Goal: Information Seeking & Learning: Find specific fact

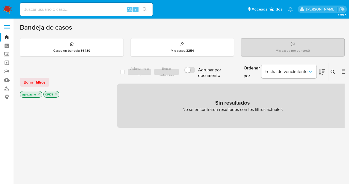
click at [78, 7] on input at bounding box center [86, 9] width 133 height 7
paste input "2608650997"
type input "2608650997"
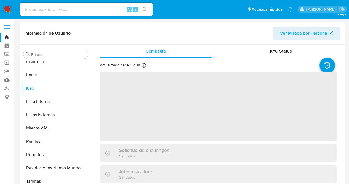
scroll to position [247, 0]
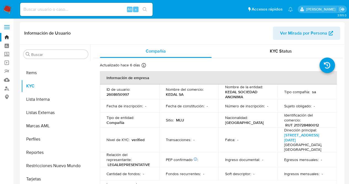
select select "10"
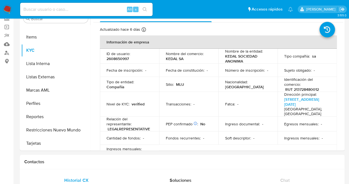
scroll to position [39, 0]
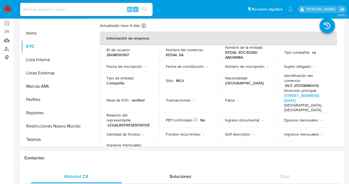
click at [99, 5] on div "Alt s" at bounding box center [86, 9] width 133 height 13
click at [104, 10] on input at bounding box center [86, 9] width 133 height 7
paste input "2543026229"
type input "2543026229"
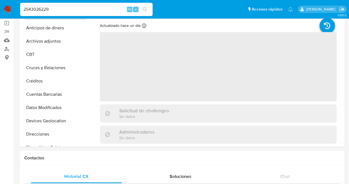
select select "10"
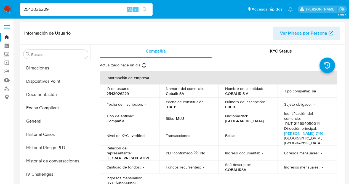
scroll to position [91, 0]
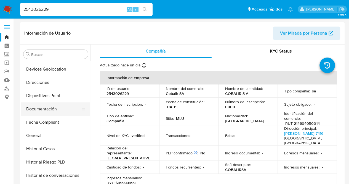
click at [63, 113] on button "Documentación" at bounding box center [53, 108] width 65 height 13
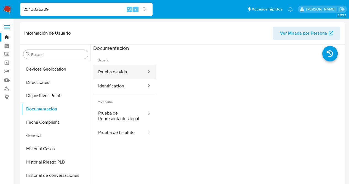
click at [132, 75] on button "Prueba de vida" at bounding box center [120, 72] width 54 height 14
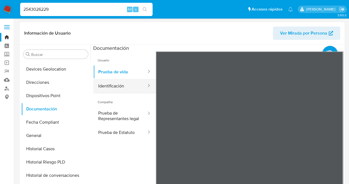
click at [136, 88] on button "Identificación" at bounding box center [120, 86] width 54 height 14
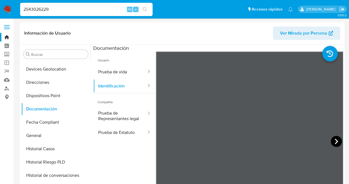
click at [333, 140] on icon at bounding box center [336, 141] width 11 height 11
click at [163, 141] on icon at bounding box center [162, 141] width 11 height 11
click at [52, 136] on button "General" at bounding box center [53, 135] width 65 height 13
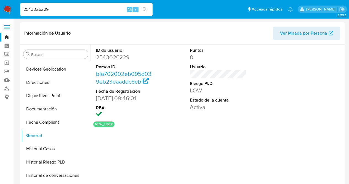
click at [107, 59] on dd "2543026229" at bounding box center [124, 57] width 57 height 8
copy dd "2543026229"
drag, startPoint x: 72, startPoint y: 10, endPoint x: 0, endPoint y: 17, distance: 72.1
click at [0, 16] on nav "Pausado Ver notificaciones 2543026229 Alt s Accesos rápidos Presiona las siguie…" at bounding box center [174, 9] width 349 height 18
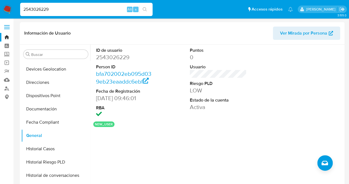
paste input "488265593"
type input "488265593"
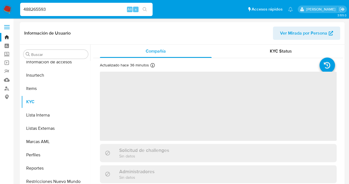
scroll to position [247, 0]
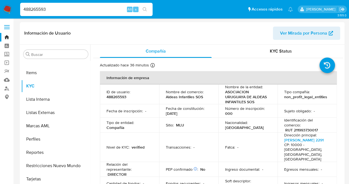
select select "10"
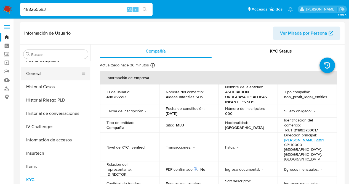
scroll to position [136, 0]
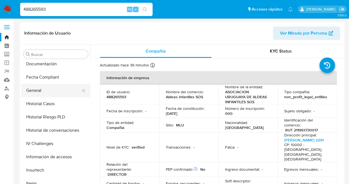
click at [50, 88] on button "General" at bounding box center [53, 90] width 65 height 13
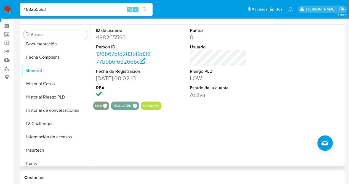
scroll to position [0, 0]
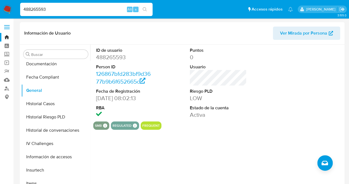
drag, startPoint x: 35, startPoint y: 9, endPoint x: 0, endPoint y: 12, distance: 35.4
click at [0, 12] on nav "Pausado Ver notificaciones 488265593 Alt s Accesos rápidos Presiona las siguien…" at bounding box center [174, 9] width 349 height 18
paste input "266574740"
type input "266574740"
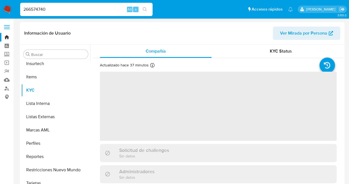
scroll to position [247, 0]
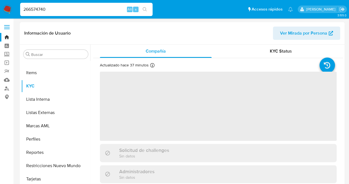
select select "10"
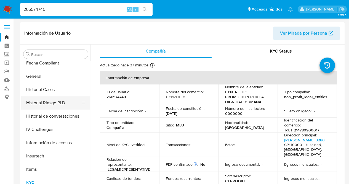
scroll to position [136, 0]
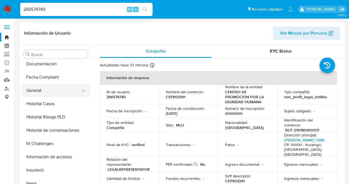
click at [57, 88] on button "General" at bounding box center [53, 90] width 65 height 13
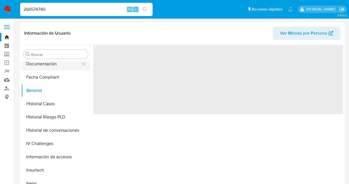
click at [55, 67] on button "Documentación" at bounding box center [53, 63] width 65 height 13
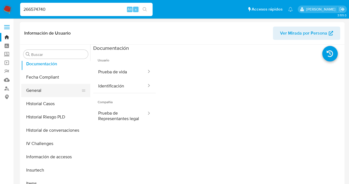
click at [45, 92] on button "General" at bounding box center [53, 90] width 65 height 13
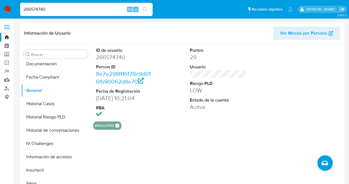
drag, startPoint x: 64, startPoint y: 8, endPoint x: 0, endPoint y: 11, distance: 64.1
click at [0, 11] on nav "Pausado Ver notificaciones 266574740 Alt s Accesos rápidos Presiona las siguien…" at bounding box center [174, 9] width 349 height 18
paste input "144150929"
type input "144150929"
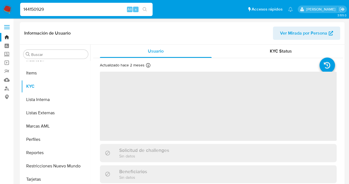
scroll to position [247, 0]
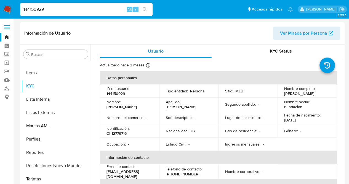
select select "10"
click at [261, 106] on div "Segundo apellido : -" at bounding box center [248, 104] width 46 height 5
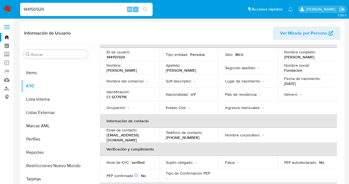
scroll to position [0, 0]
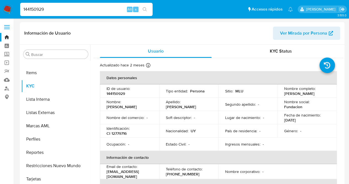
drag, startPoint x: 51, startPoint y: 12, endPoint x: 0, endPoint y: 12, distance: 50.8
click at [0, 12] on nav "Pausado Ver notificaciones 144150929 Alt s Accesos rápidos Presiona las siguien…" at bounding box center [174, 9] width 349 height 18
paste input "79523217"
type input "179523217"
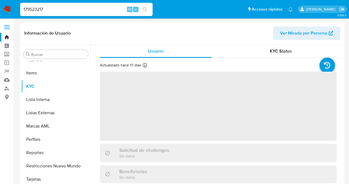
scroll to position [247, 0]
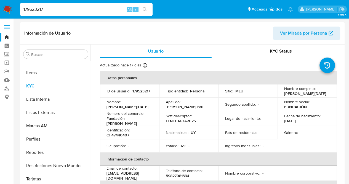
select select "10"
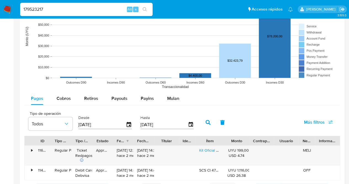
scroll to position [442, 0]
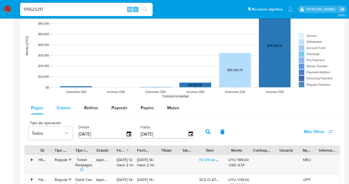
click at [58, 109] on span "Cobros" at bounding box center [64, 107] width 14 height 6
select select "10"
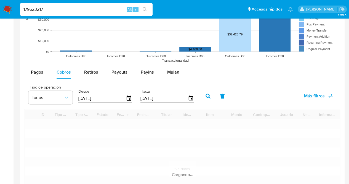
scroll to position [497, 0]
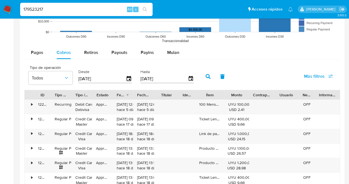
drag, startPoint x: 219, startPoint y: 91, endPoint x: 228, endPoint y: 90, distance: 9.4
click at [224, 90] on div "Ítem" at bounding box center [209, 94] width 29 height 9
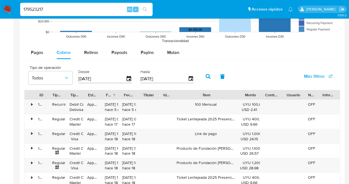
drag, startPoint x: 228, startPoint y: 90, endPoint x: 265, endPoint y: 89, distance: 37.3
click at [265, 90] on div "ID Tipo de operación Tipo / Método Estado Fecha de creación Fecha de aprobación…" at bounding box center [183, 94] width 316 height 9
drag, startPoint x: 39, startPoint y: 10, endPoint x: 0, endPoint y: 10, distance: 39.5
click at [0, 10] on nav "Pausado Ver notificaciones 179523217 Alt s Accesos rápidos Presiona las siguien…" at bounding box center [174, 9] width 349 height 18
paste input "734584312"
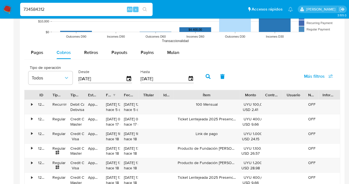
type input "734584312"
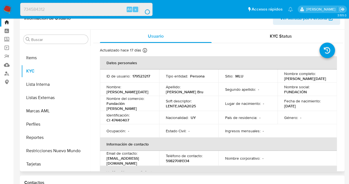
scroll to position [0, 0]
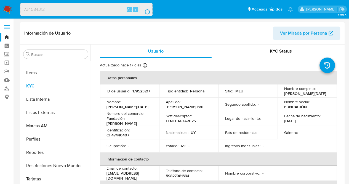
click at [157, 38] on header "Información de Usuario Ver Mirada por Persona" at bounding box center [182, 33] width 316 height 13
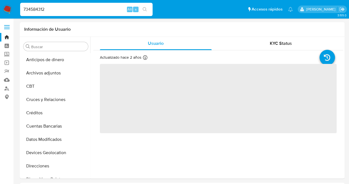
select select "10"
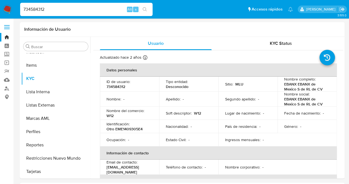
scroll to position [247, 0]
drag, startPoint x: 52, startPoint y: 8, endPoint x: 0, endPoint y: 12, distance: 52.3
click at [12, 13] on nav "Pausado Ver notificaciones 734584312 Alt s Accesos rápidos Presiona las siguien…" at bounding box center [174, 9] width 349 height 18
click at [248, 109] on td "Lugar de nacimiento : -" at bounding box center [247, 112] width 59 height 13
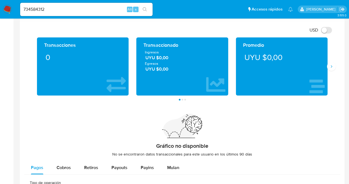
scroll to position [359, 0]
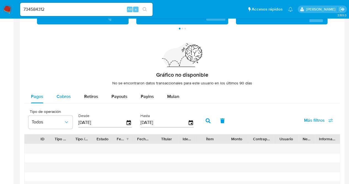
click at [62, 93] on span "Cobros" at bounding box center [64, 96] width 14 height 6
select select "10"
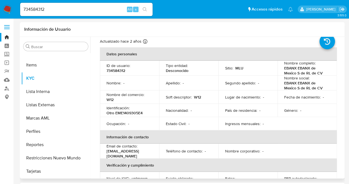
scroll to position [28, 0]
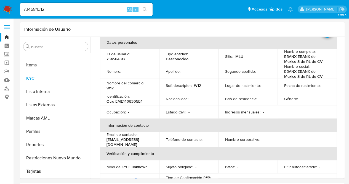
click at [6, 36] on link "Bandeja" at bounding box center [33, 37] width 66 height 9
